Goal: Task Accomplishment & Management: Manage account settings

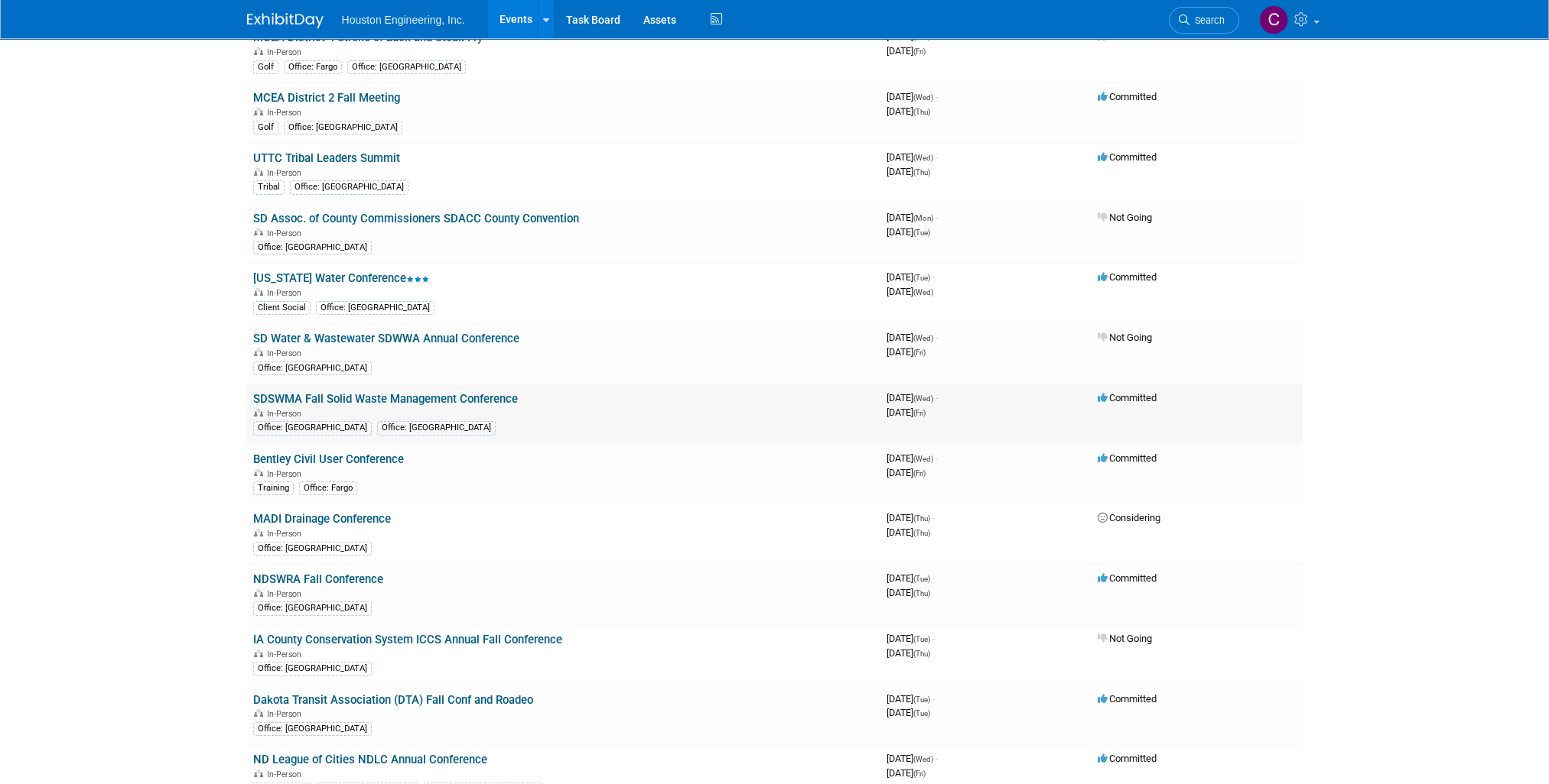
scroll to position [408, 0]
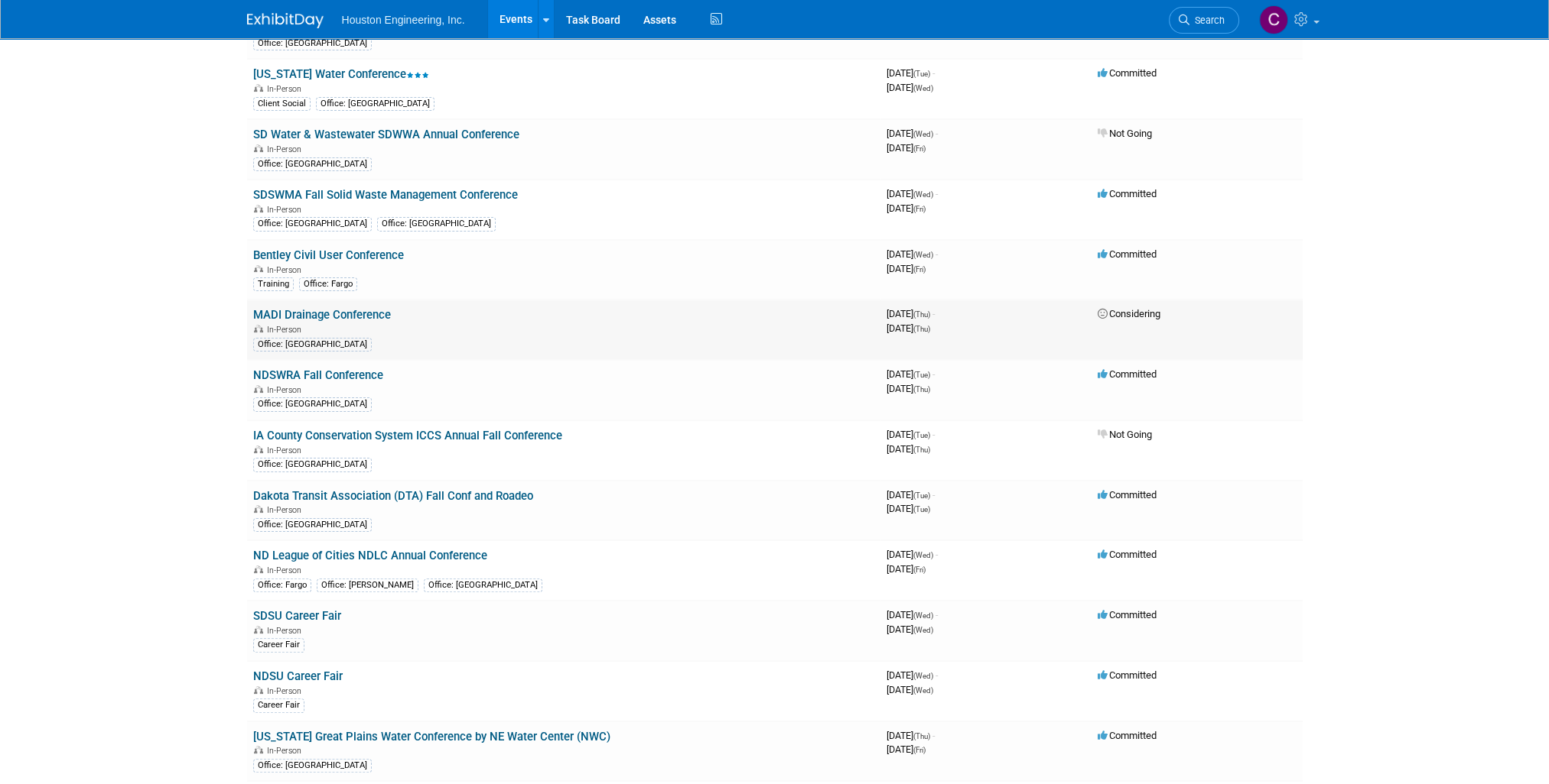
click at [353, 309] on link "MADI Drainage Conference" at bounding box center [321, 315] width 137 height 14
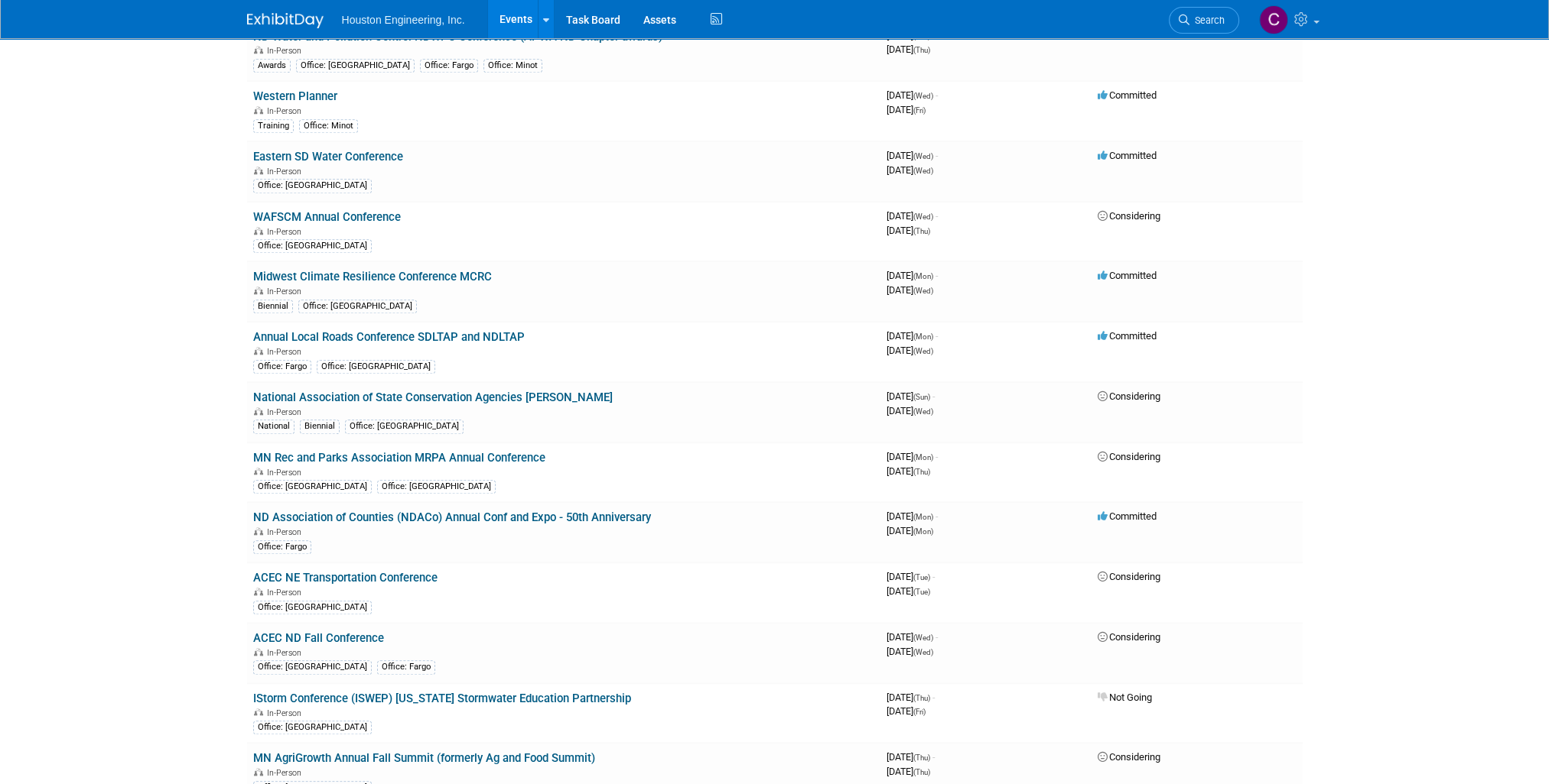
scroll to position [2854, 0]
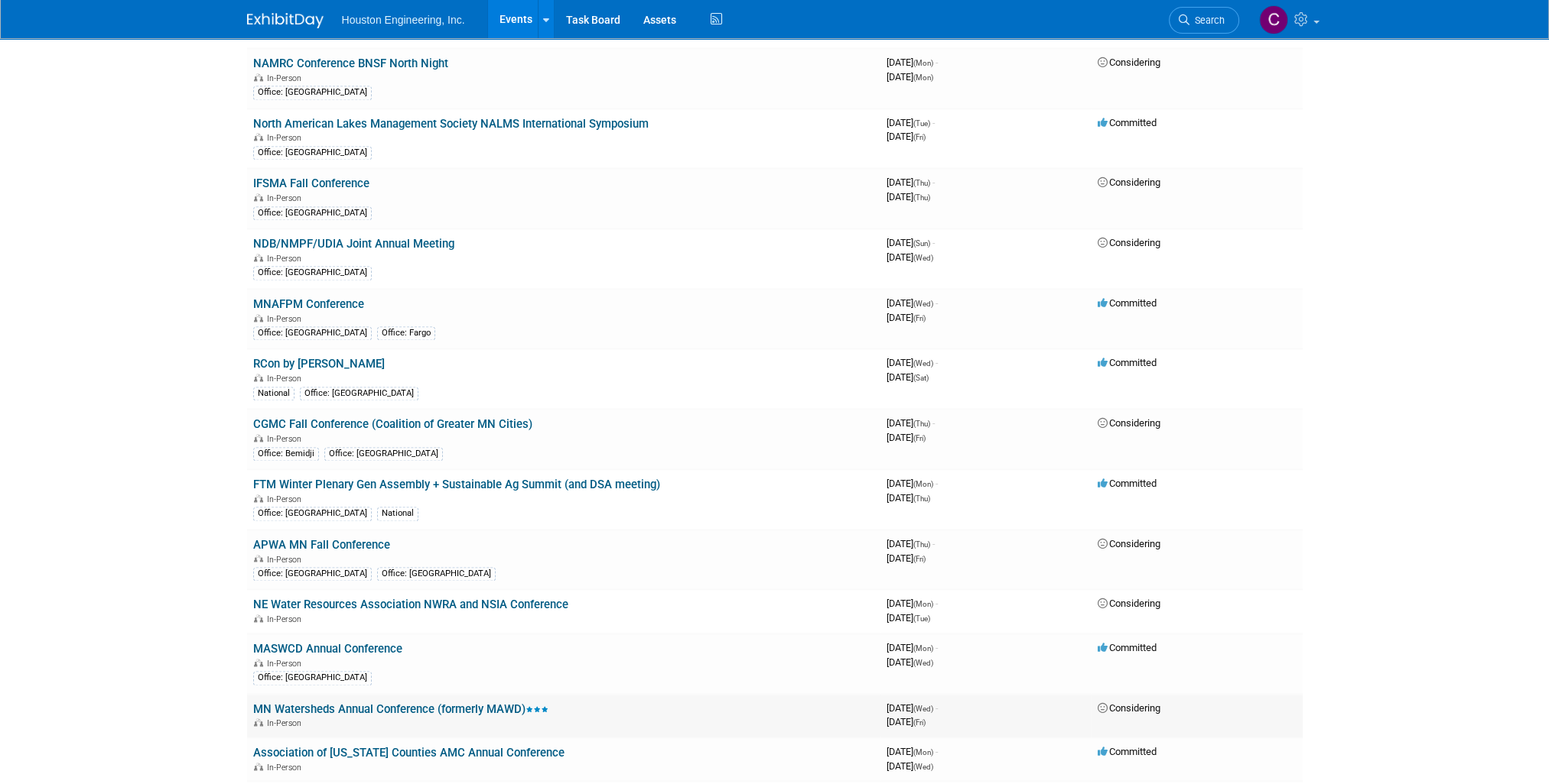
click at [471, 702] on link "MN Watersheds Annual Conference (formerly MAWD)" at bounding box center [400, 709] width 295 height 14
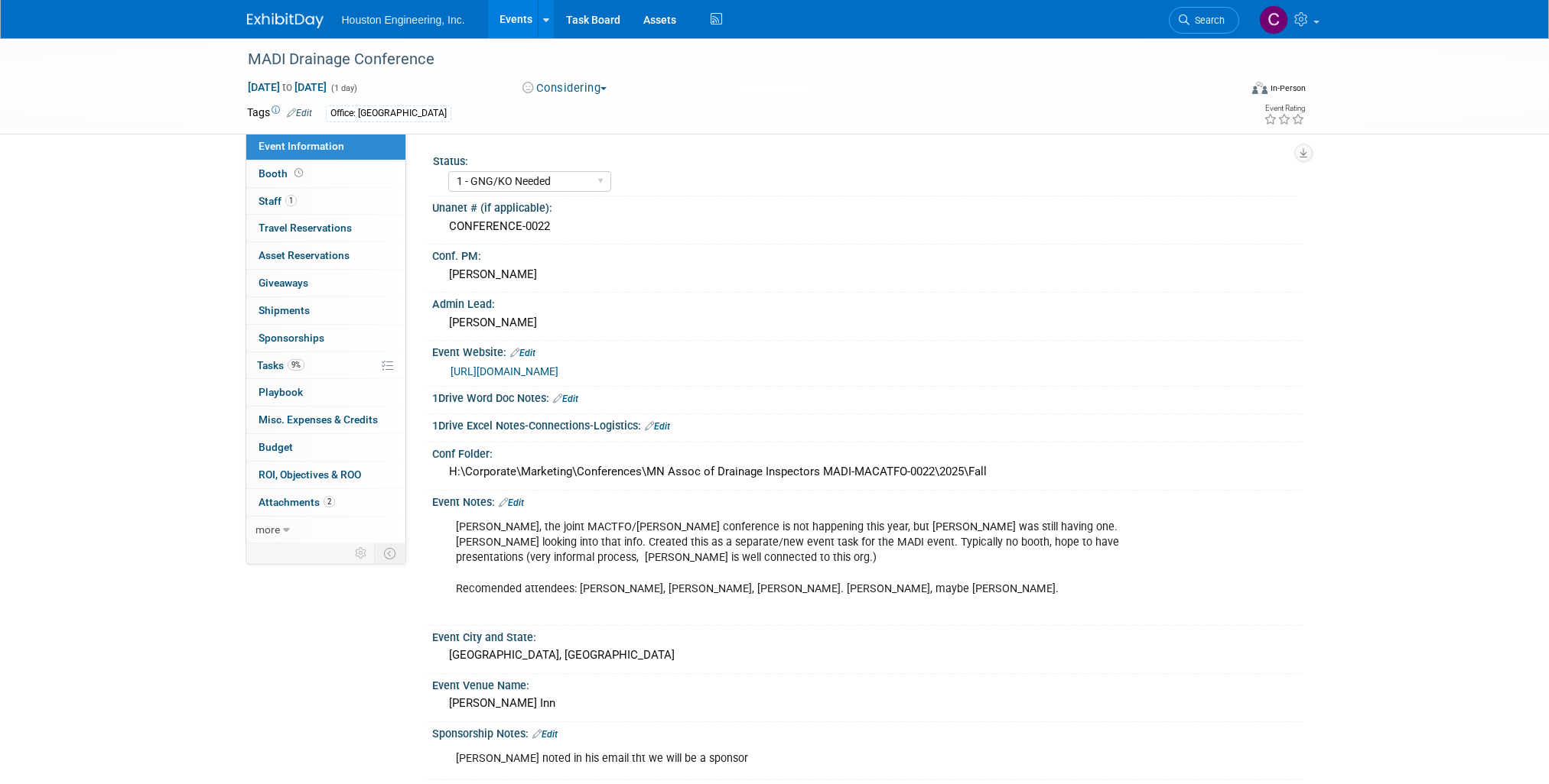
select select "1 - GNG/KO Needed"
select select "Yes"
select select "Water Resources"
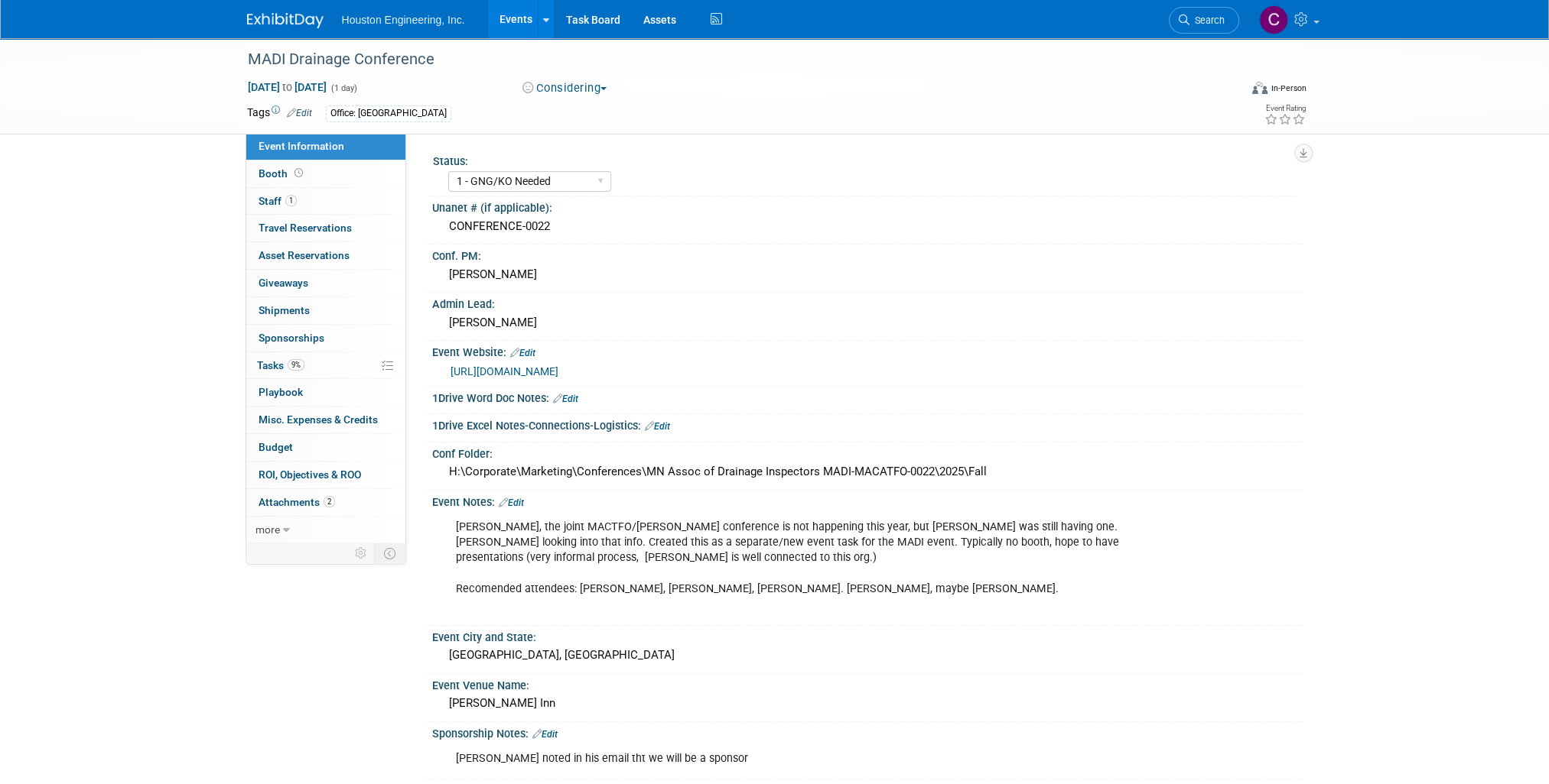
scroll to position [396, 0]
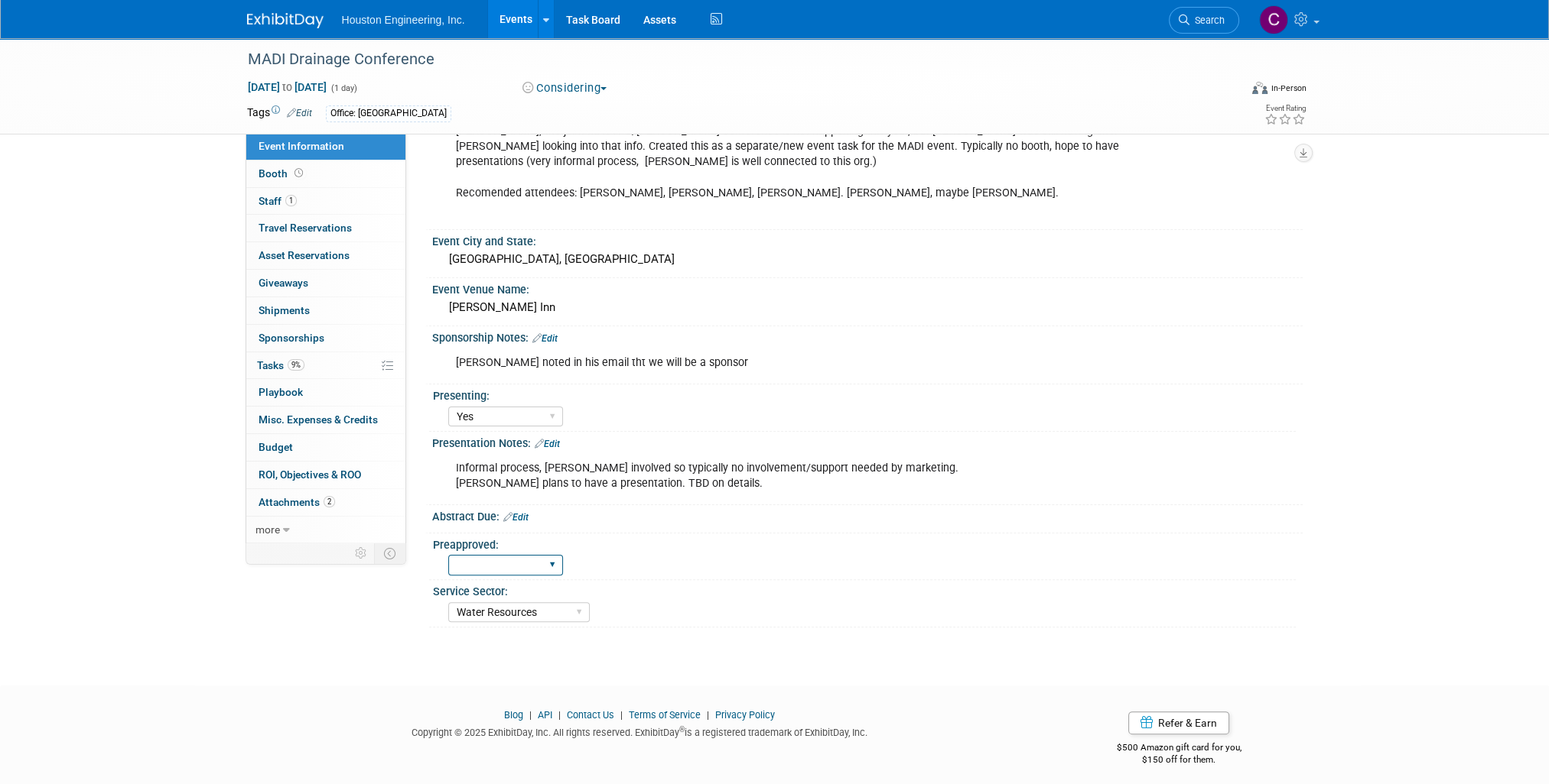
click at [552, 558] on select "Yes No" at bounding box center [506, 565] width 115 height 21
select select "Yes"
click at [448, 555] on select "Yes No" at bounding box center [506, 565] width 115 height 21
click at [624, 551] on div "Yes No" at bounding box center [872, 563] width 848 height 25
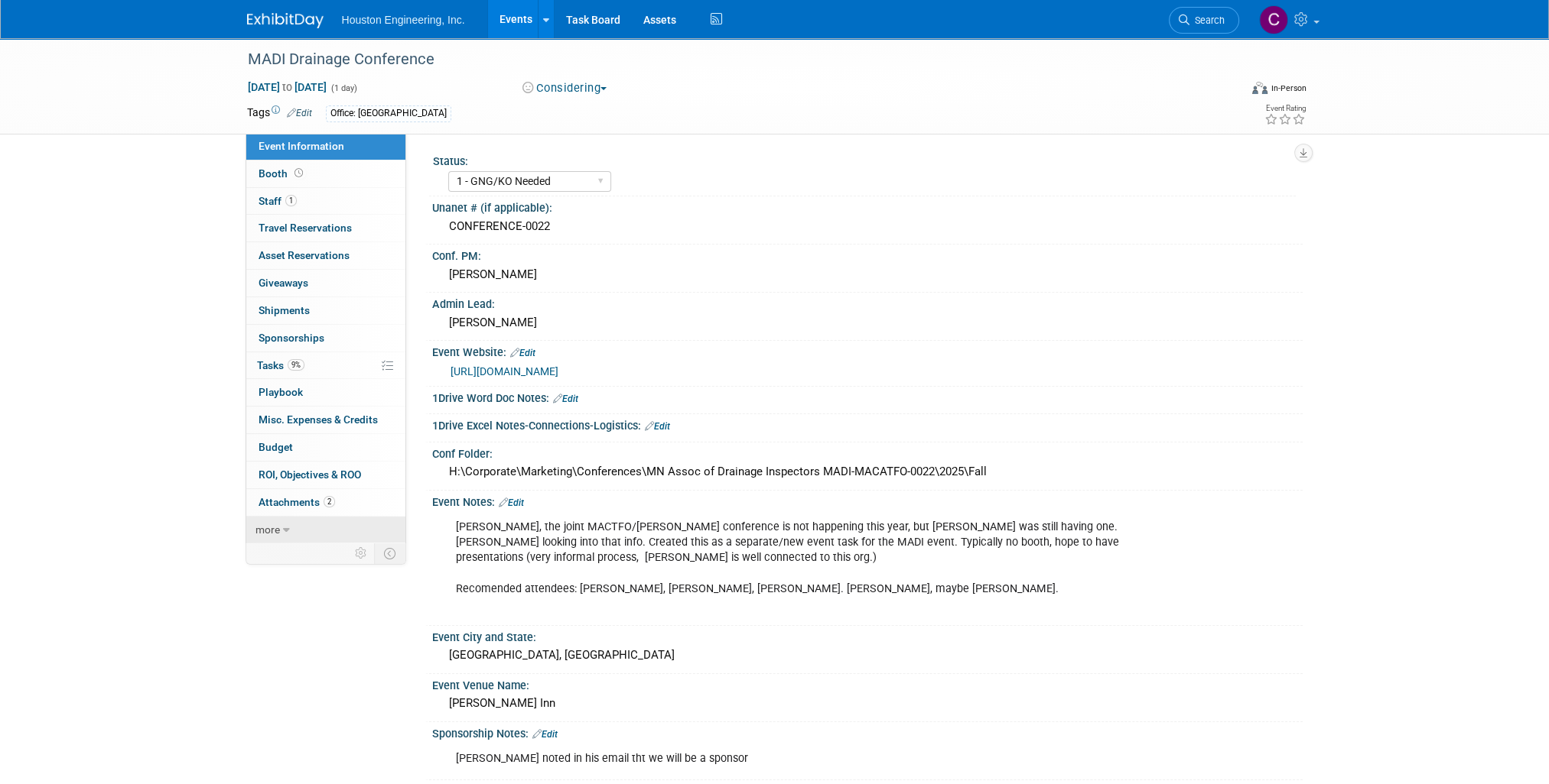
click at [274, 528] on span "more" at bounding box center [268, 529] width 25 height 12
click at [783, 620] on div "Event Notes: Edit Per Chris, the joint MACTFO/MADI Drainage conference is not h…" at bounding box center [863, 558] width 877 height 135
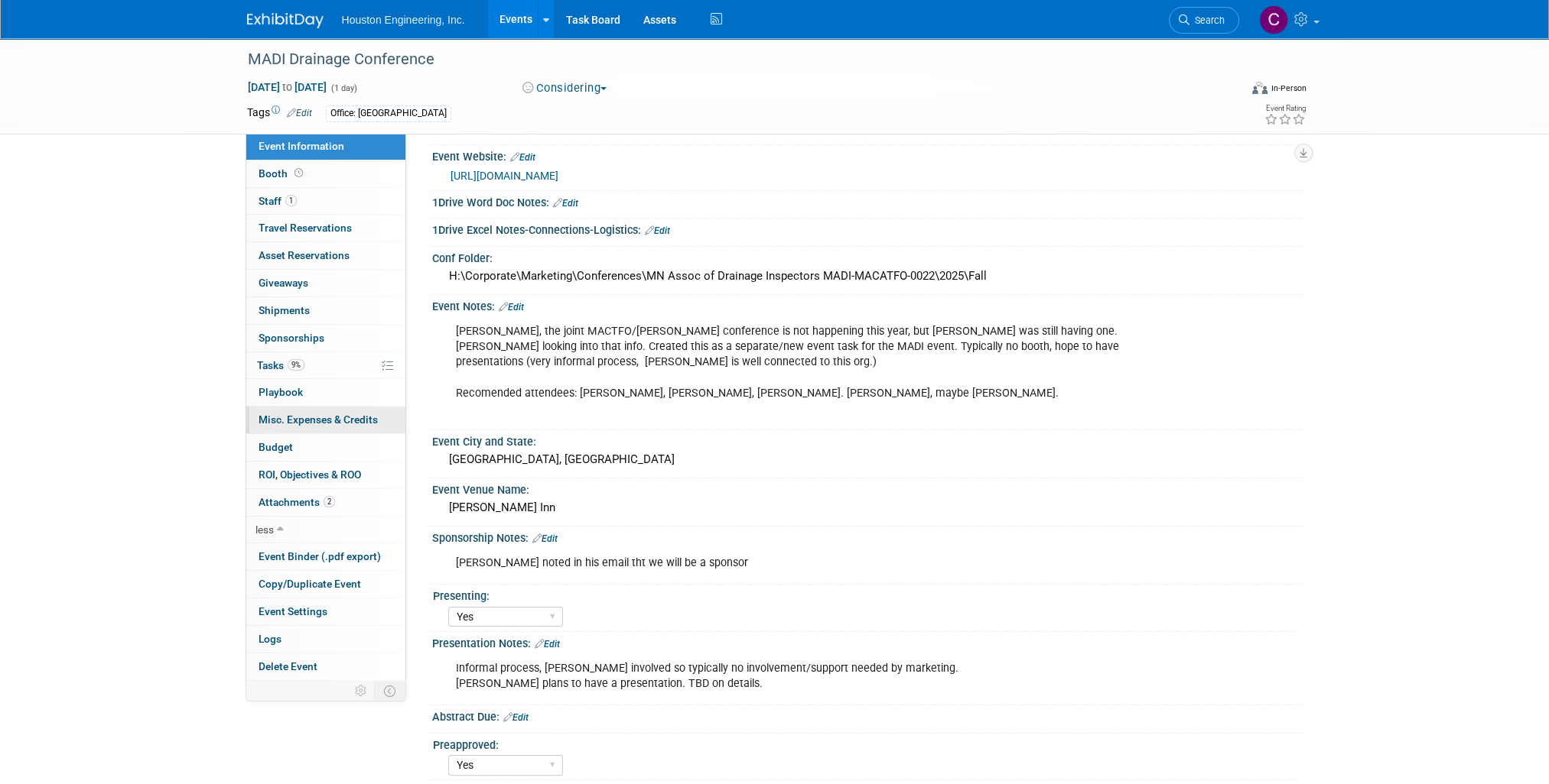
scroll to position [193, 0]
click at [269, 199] on span "Staff 1" at bounding box center [278, 200] width 39 height 12
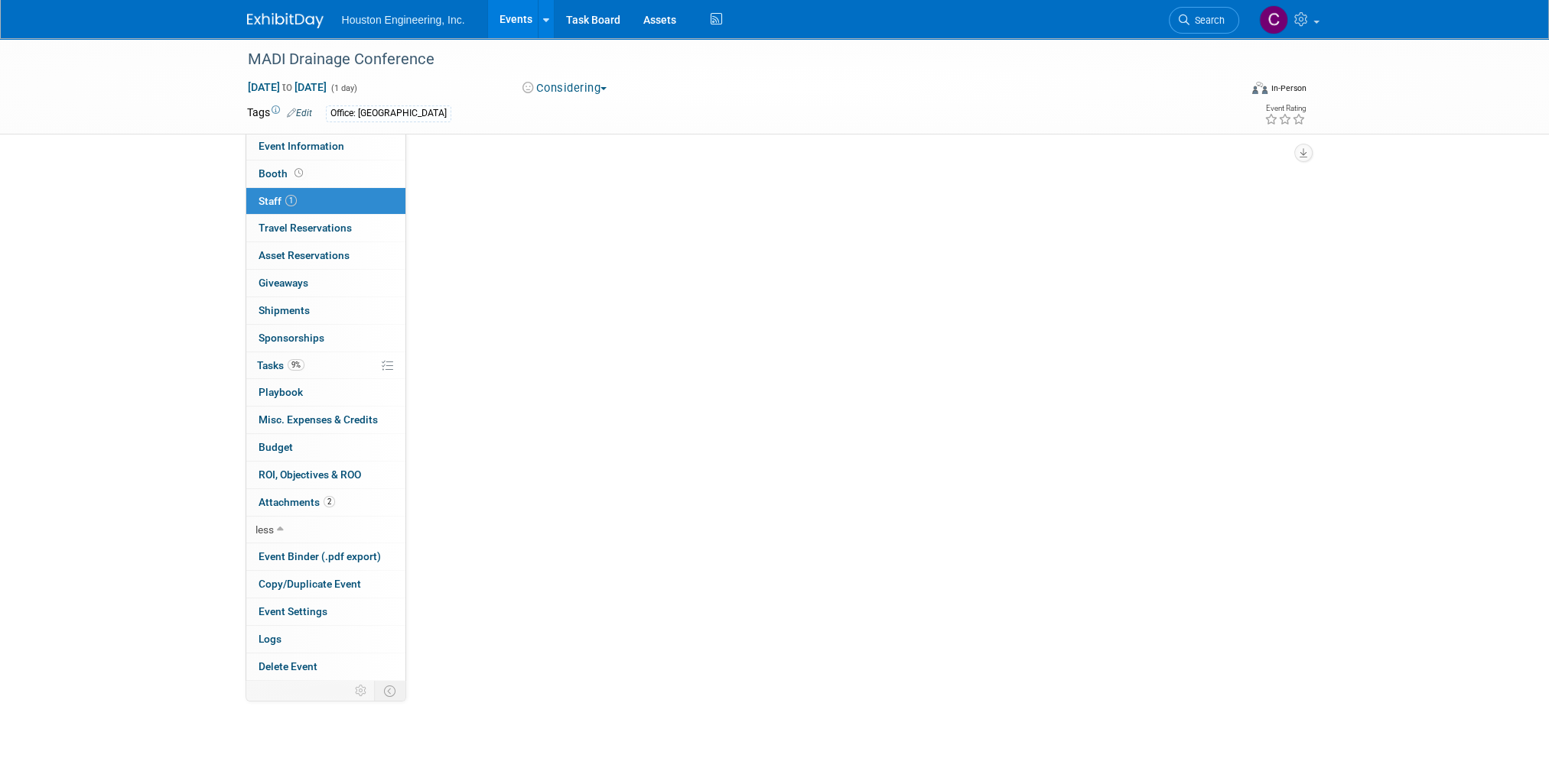
scroll to position [0, 0]
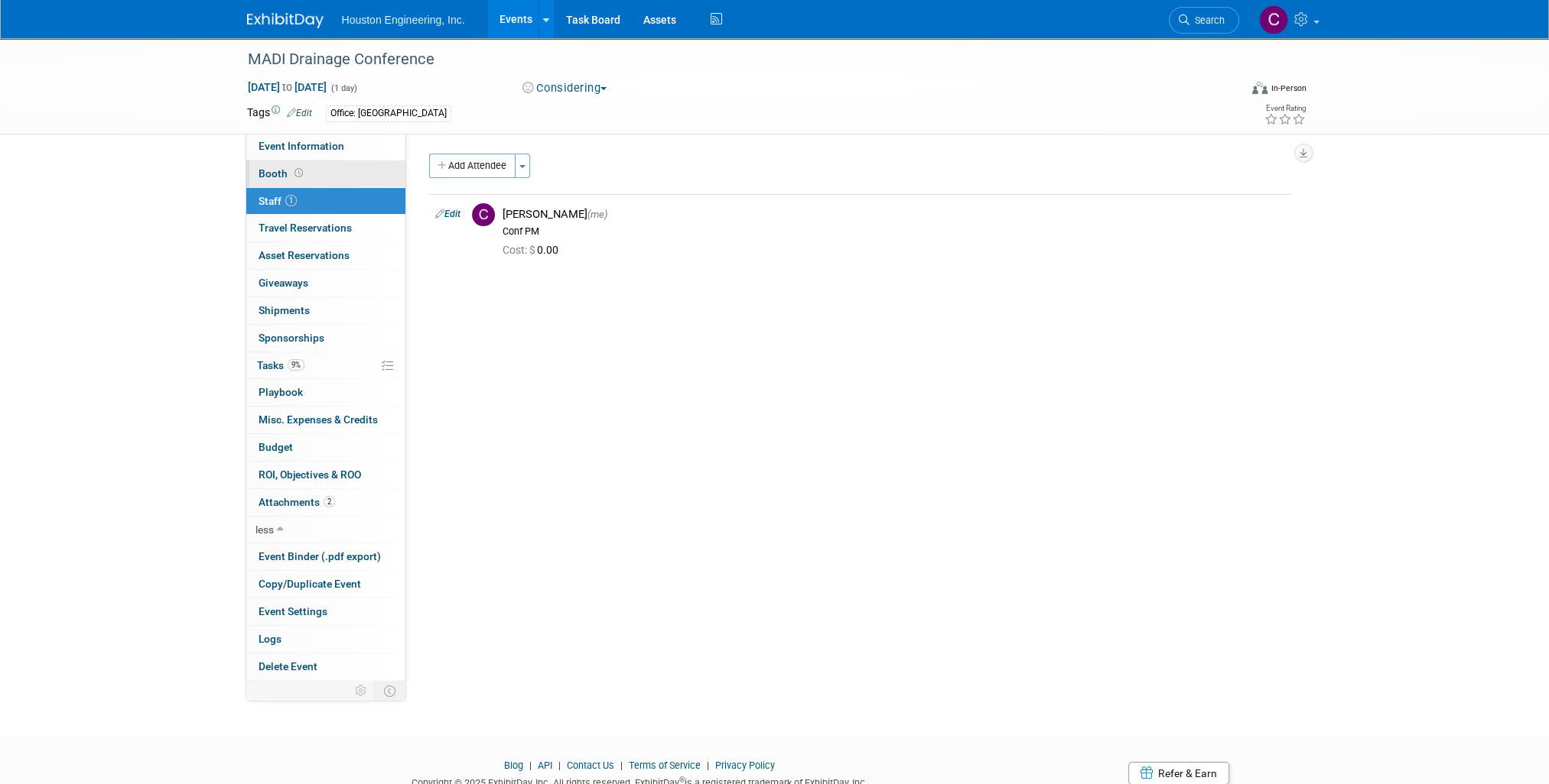
click at [277, 177] on span "Booth" at bounding box center [283, 174] width 47 height 12
select select "No"
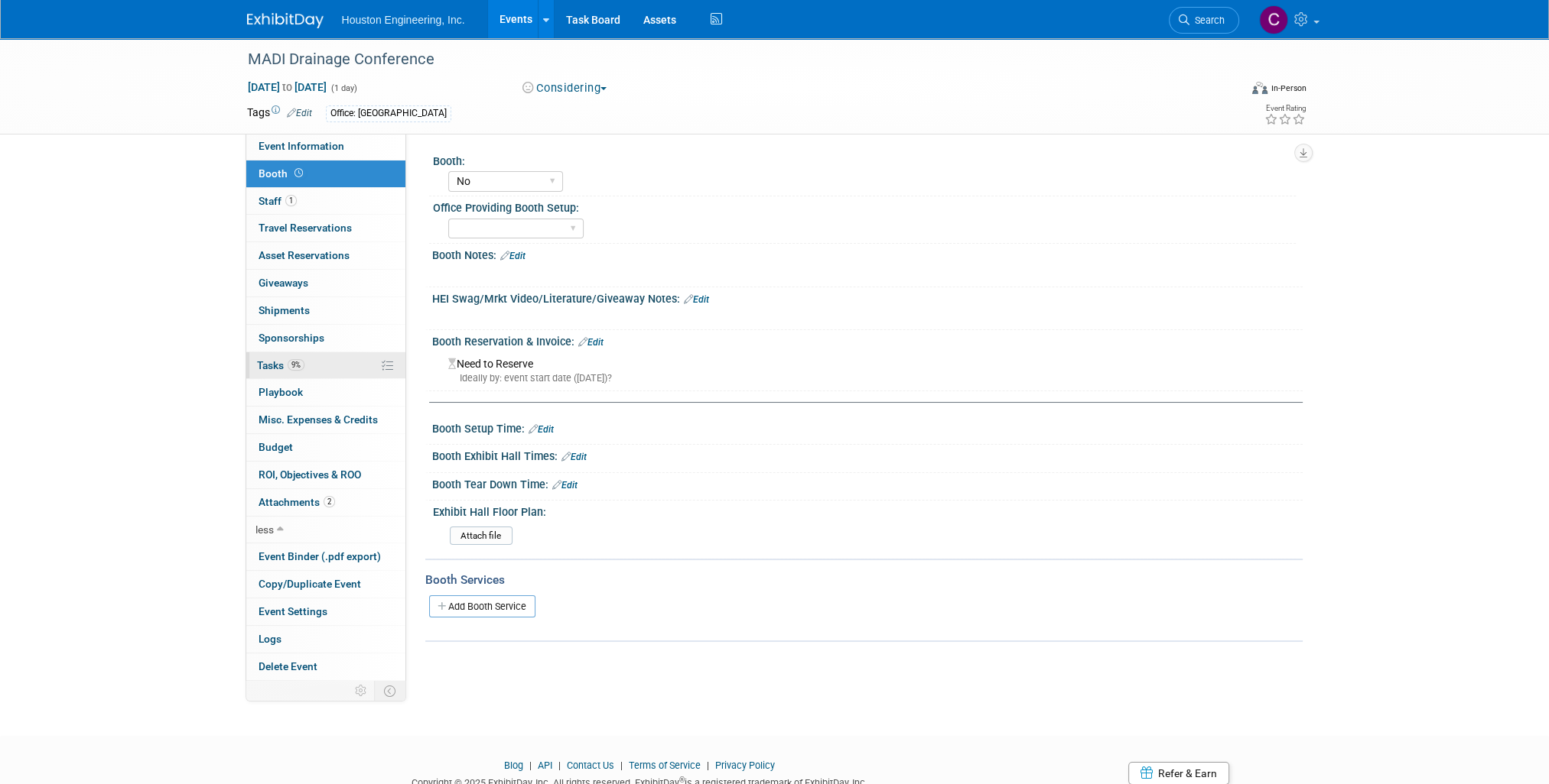
click at [261, 362] on span "Tasks 9%" at bounding box center [281, 365] width 47 height 12
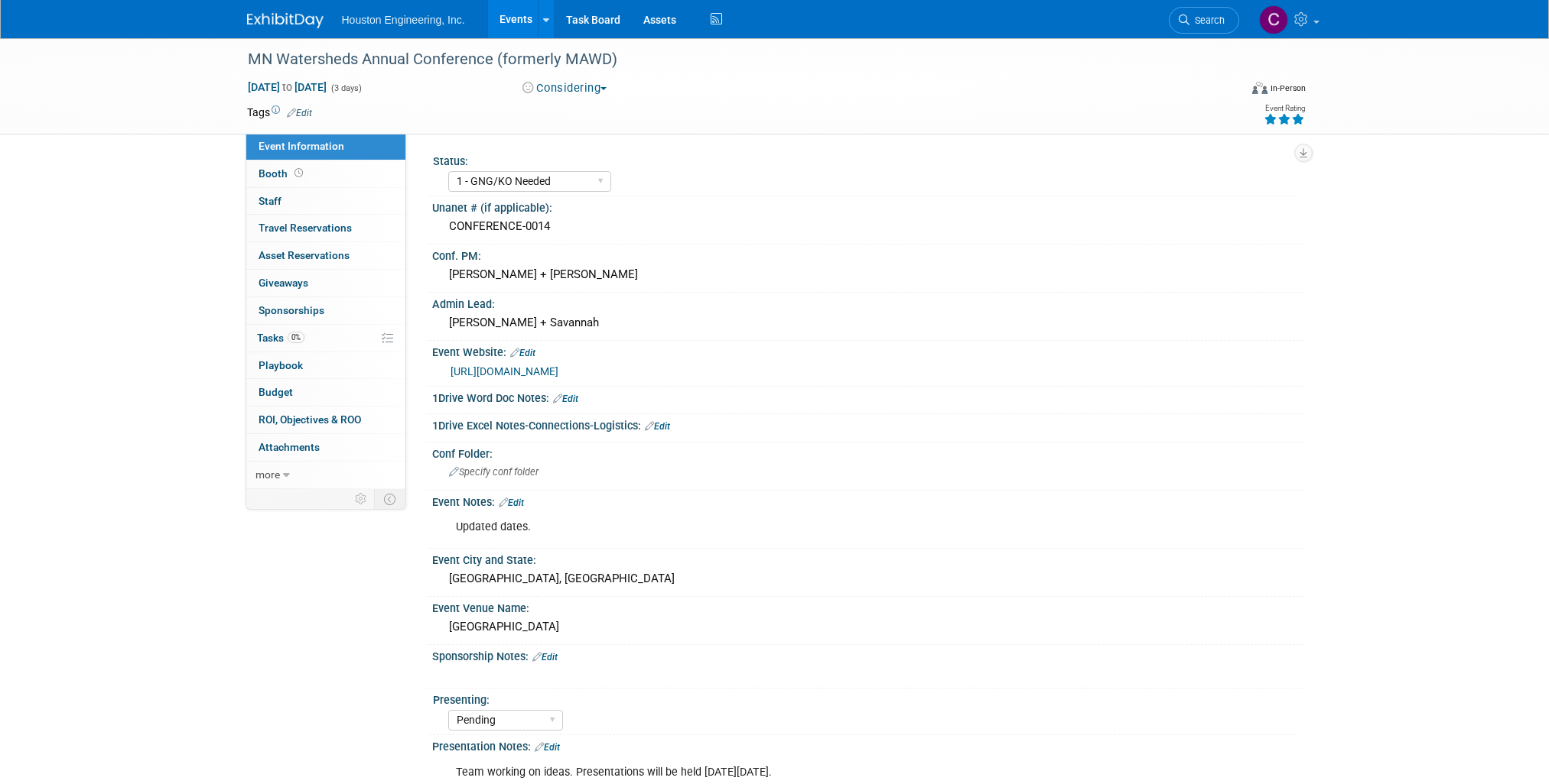
select select "1 - GNG/KO Needed"
select select "Pending"
select select "Water Resources"
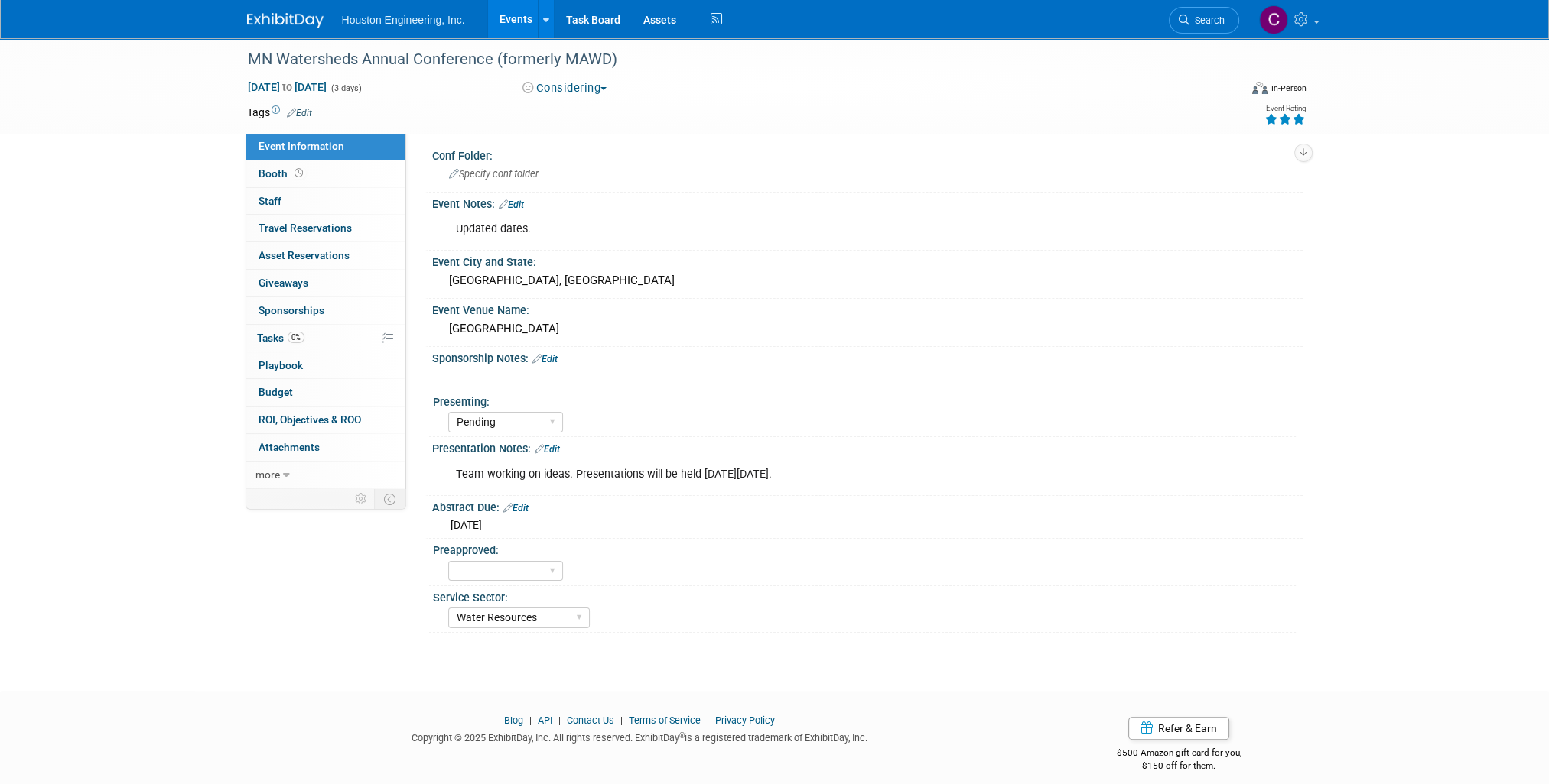
scroll to position [303, 0]
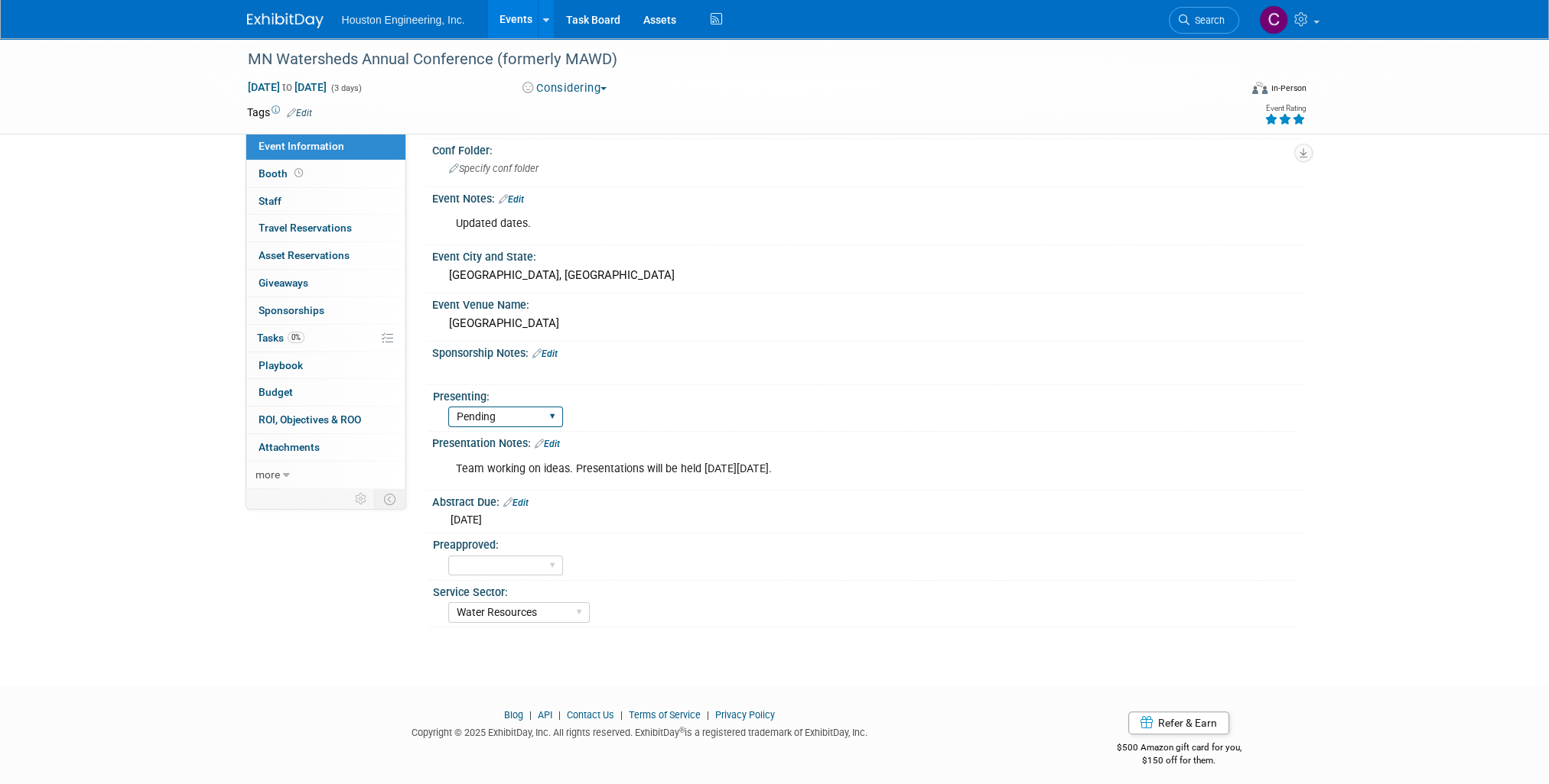
click at [557, 408] on select "Yes No Pending" at bounding box center [506, 417] width 115 height 21
click at [559, 407] on select "Yes No Pending" at bounding box center [506, 417] width 115 height 21
click at [276, 472] on span "more" at bounding box center [268, 475] width 25 height 12
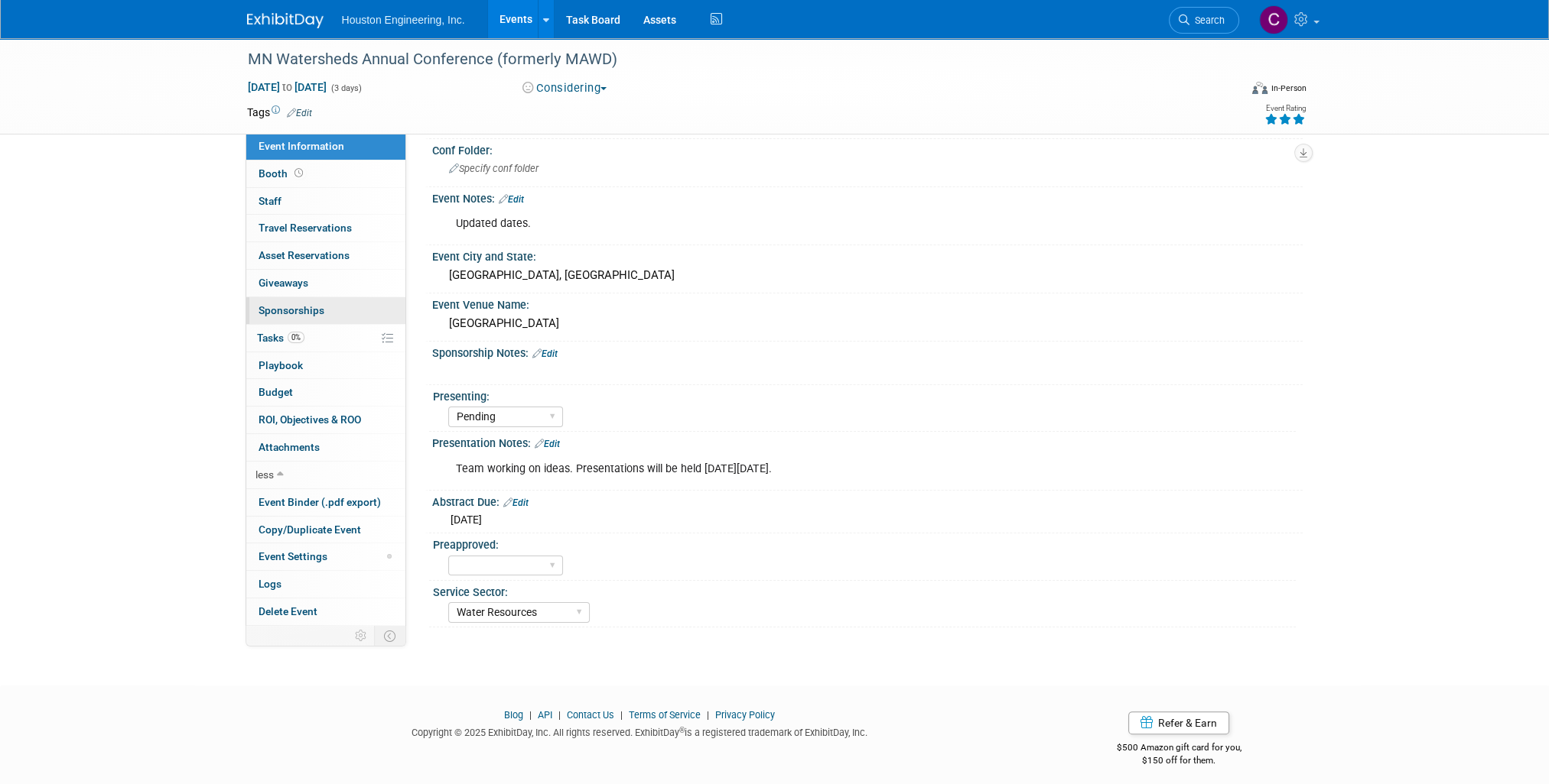
scroll to position [0, 0]
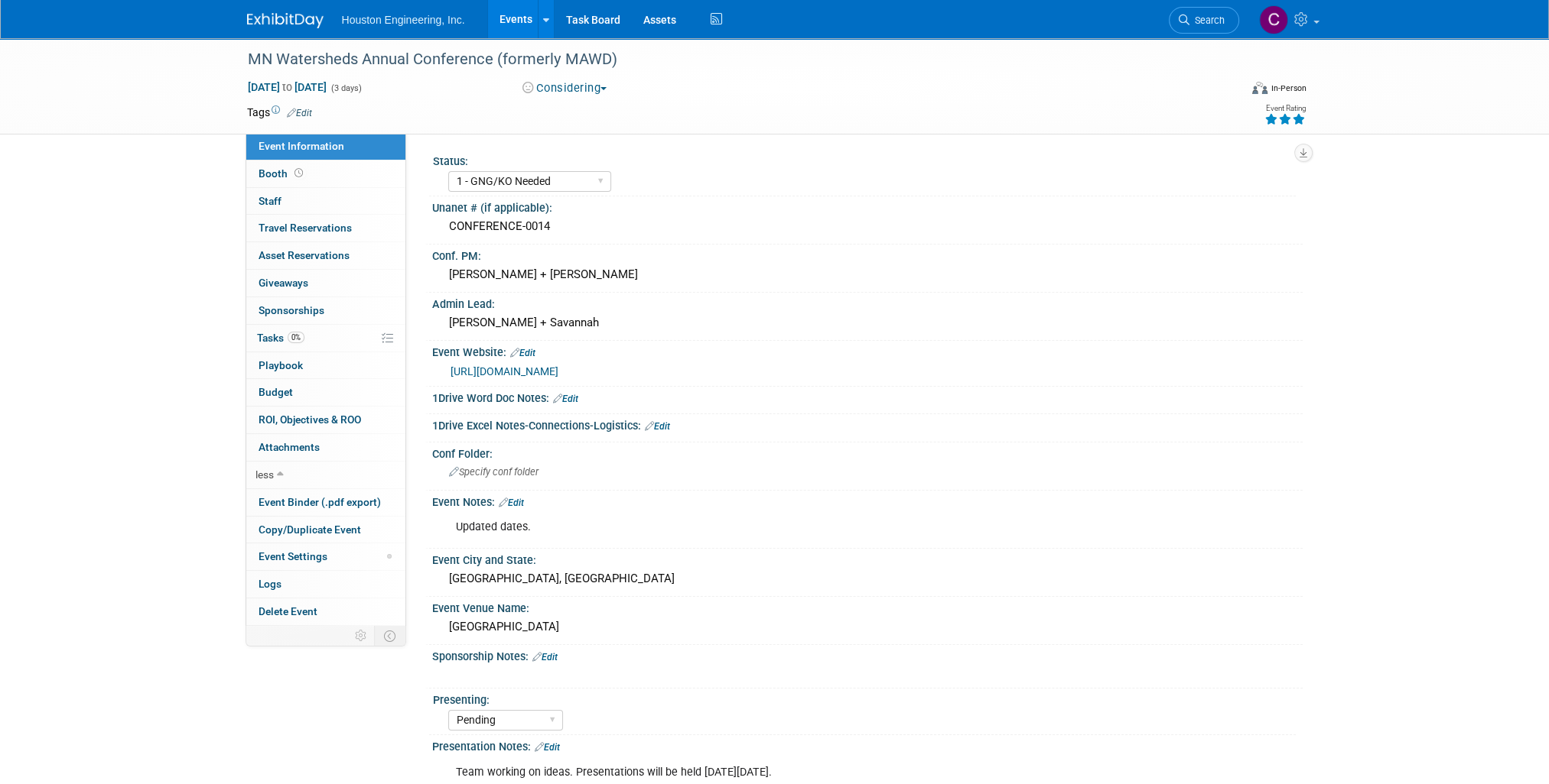
click at [606, 89] on span "button" at bounding box center [604, 88] width 6 height 3
click at [594, 116] on link "Committed" at bounding box center [578, 114] width 121 height 22
